Goal: Information Seeking & Learning: Learn about a topic

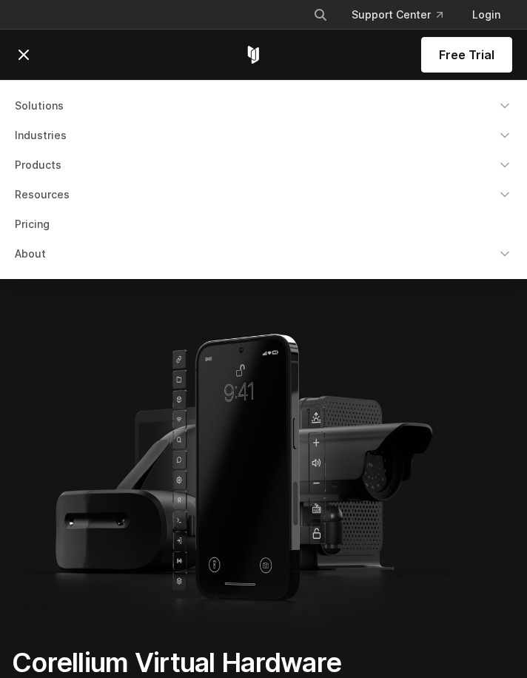
click at [69, 191] on link "Resources" at bounding box center [264, 194] width 516 height 27
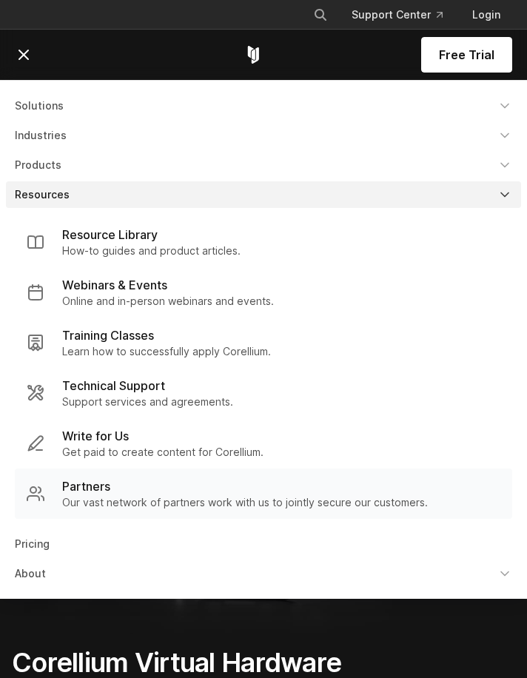
click at [87, 479] on p "Partners" at bounding box center [86, 487] width 48 height 18
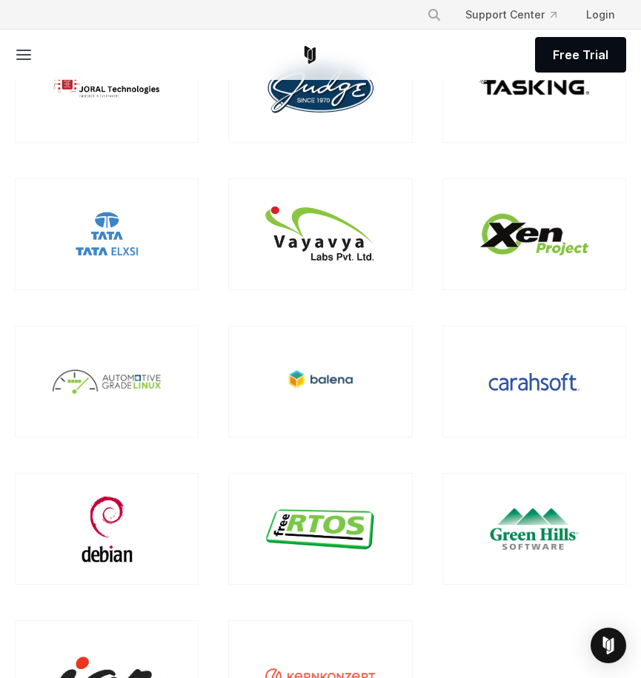
scroll to position [1641, 0]
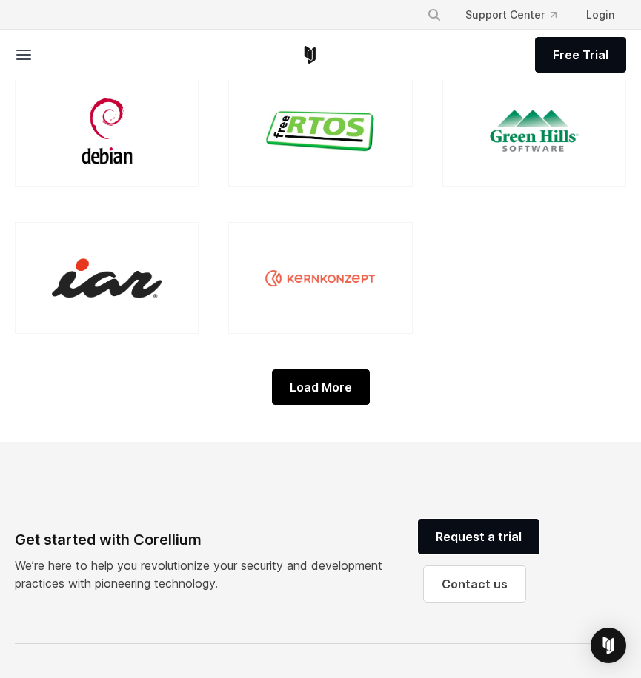
click at [332, 405] on div "Load More" at bounding box center [321, 388] width 98 height 36
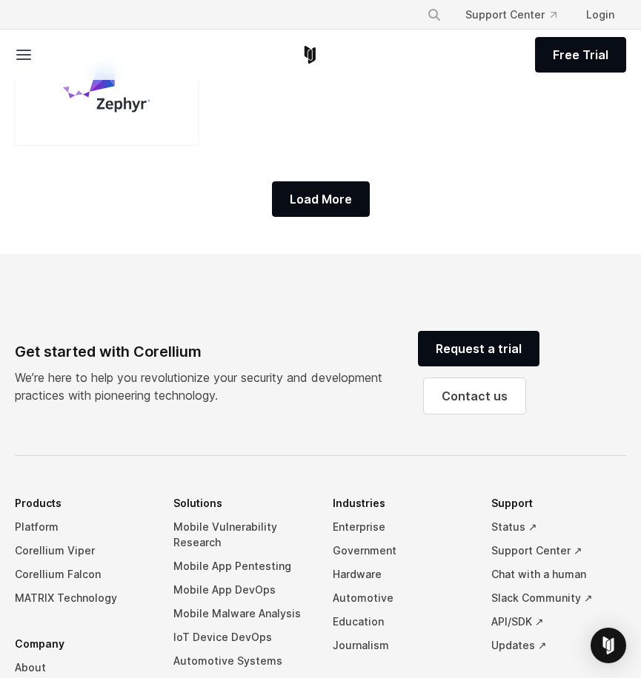
scroll to position [1947, 0]
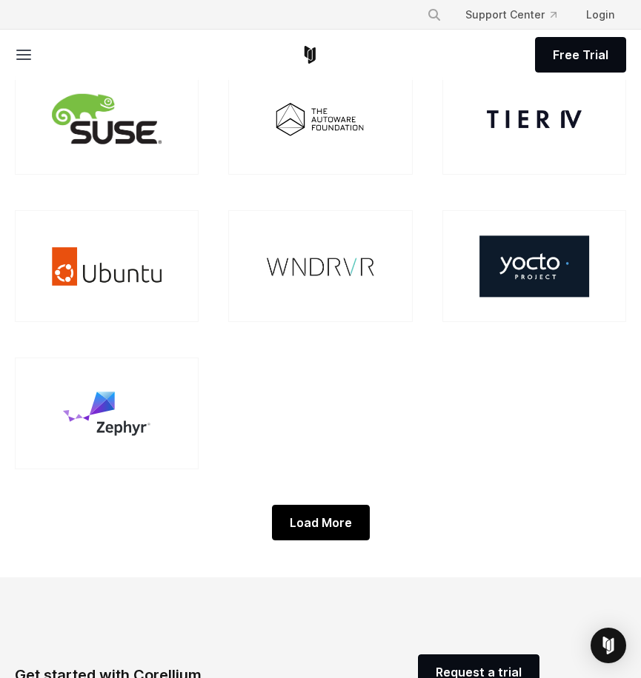
click at [320, 541] on div "Load More" at bounding box center [321, 523] width 98 height 36
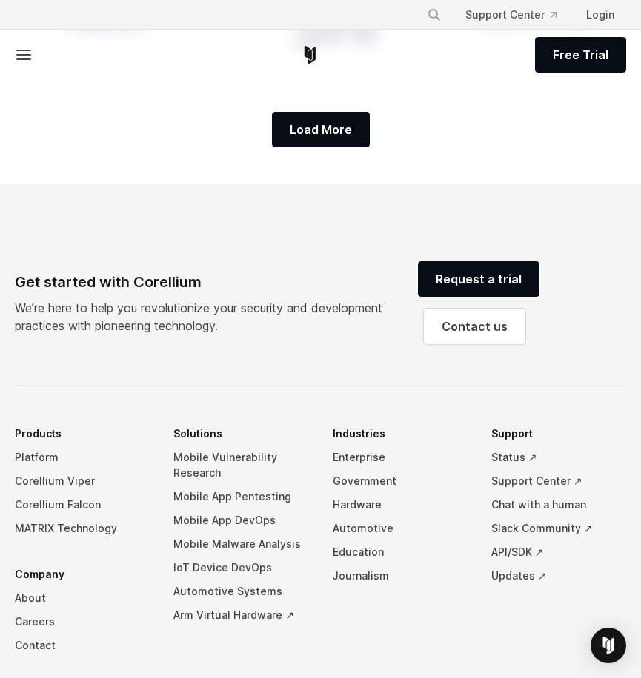
scroll to position [2302, 0]
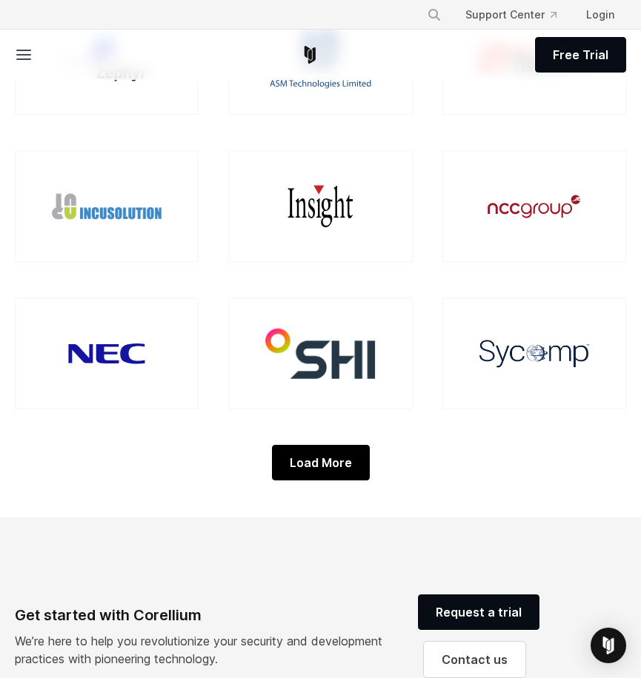
click at [298, 481] on div "Load More" at bounding box center [321, 463] width 98 height 36
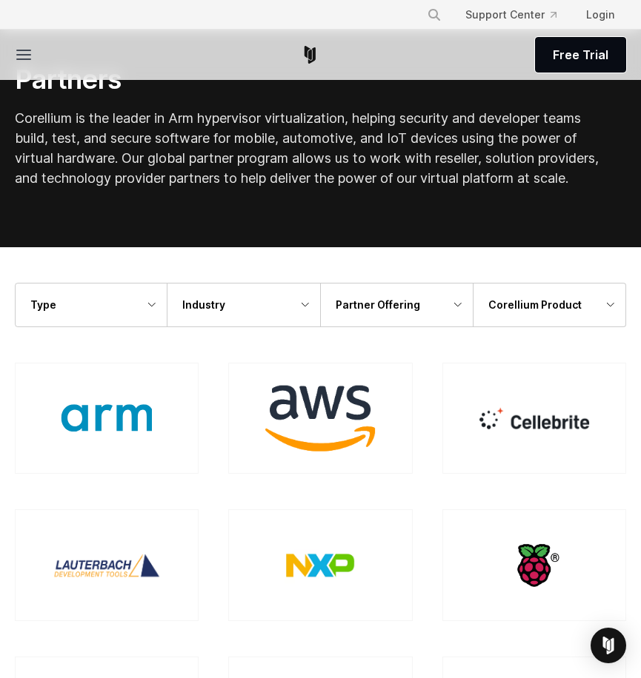
scroll to position [0, 0]
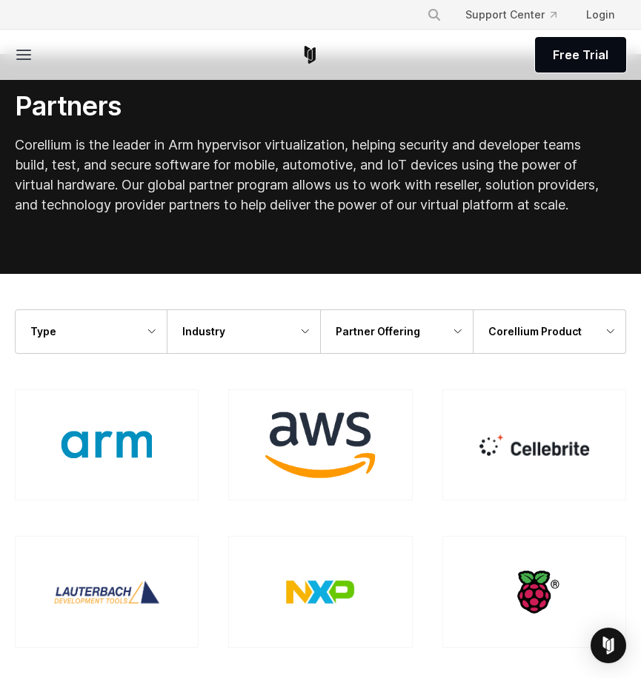
click at [328, 468] on img at bounding box center [321, 446] width 110 height 66
